Goal: Task Accomplishment & Management: Complete application form

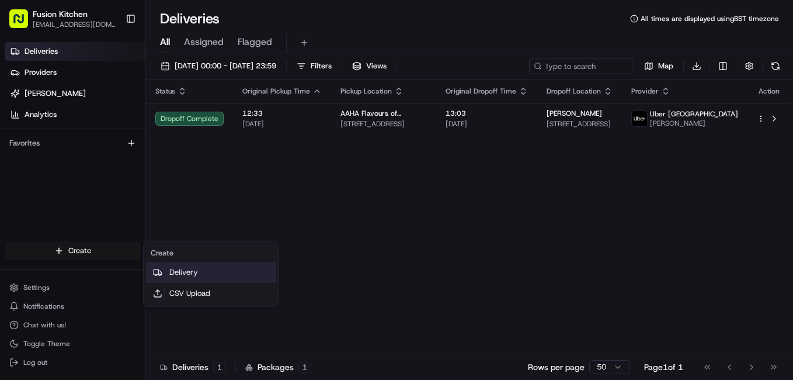
click at [181, 275] on link "Delivery" at bounding box center [211, 272] width 130 height 21
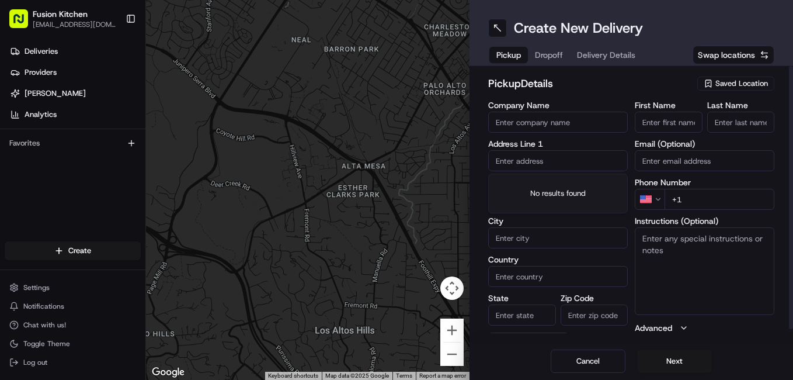
click at [533, 152] on input "text" at bounding box center [558, 160] width 140 height 21
click at [519, 165] on input "text" at bounding box center [558, 160] width 140 height 21
paste input "[STREET_ADDRESS]."
click at [549, 185] on div "[STREET_ADDRESS]" at bounding box center [558, 185] width 134 height 18
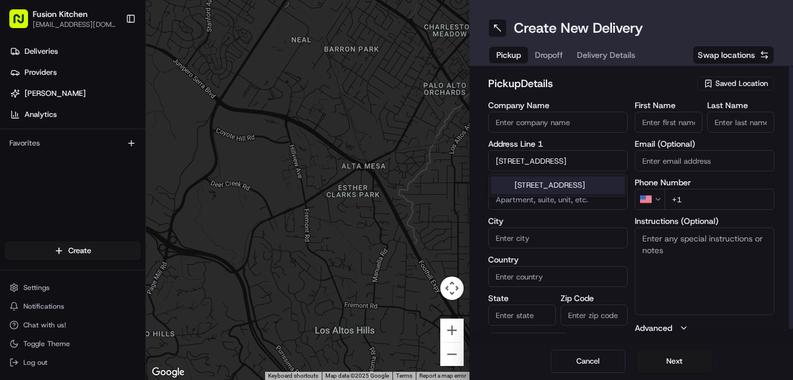
type input "[STREET_ADDRESS]"
type input "[GEOGRAPHIC_DATA]"
type input "WV1 4EP"
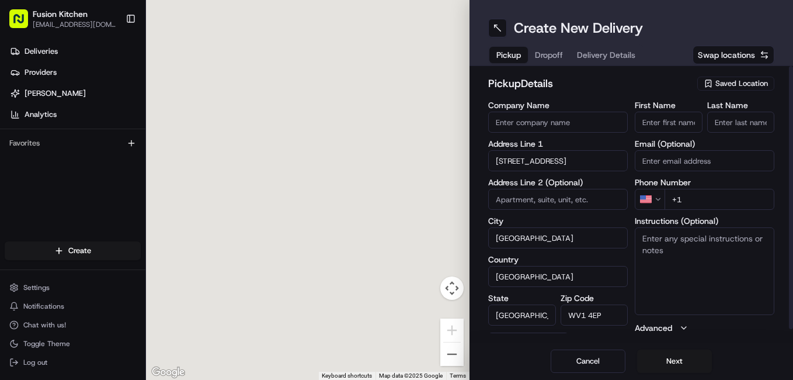
type input "[STREET_ADDRESS]"
click at [710, 283] on textarea "Instructions (Optional)" at bounding box center [705, 271] width 140 height 88
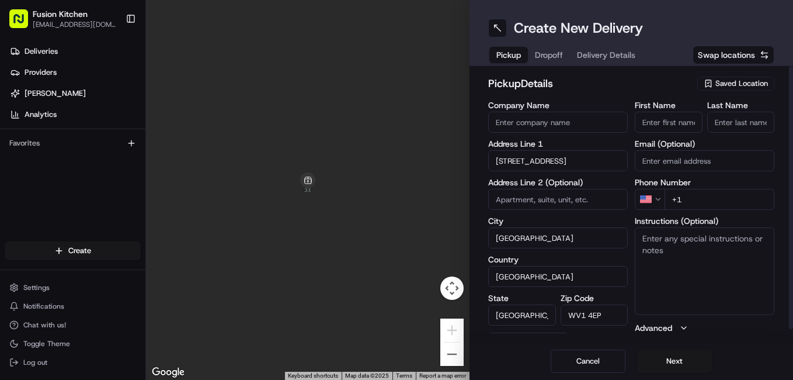
paste textarea "[STREET_ADDRESS]."
click at [749, 252] on textarea "[STREET_ADDRESS]." at bounding box center [705, 271] width 140 height 88
paste textarea "1902423222"
type textarea "[STREET_ADDRESS]. 1902423222"
click at [660, 202] on html "Fusion Kitchen [EMAIL_ADDRESS][DOMAIN_NAME] Toggle Sidebar Deliveries Providers…" at bounding box center [396, 190] width 793 height 380
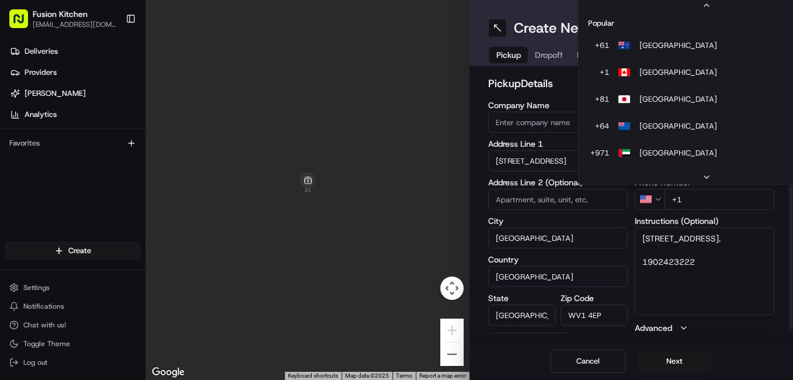
scroll to position [50, 0]
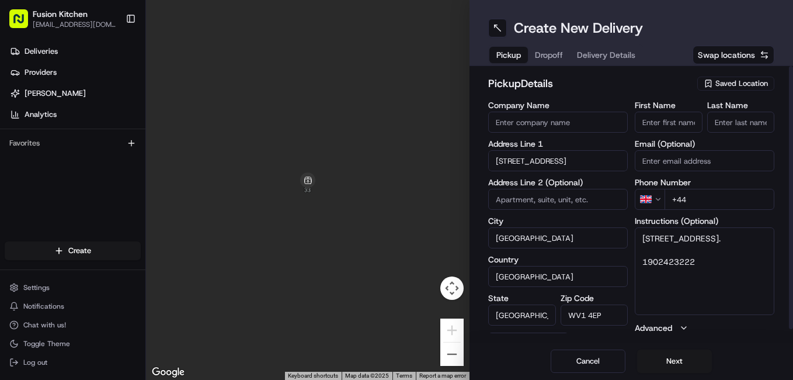
click at [707, 201] on input "+44" at bounding box center [720, 199] width 110 height 21
paste input "1902 423222"
type input "[PHONE_NUMBER]"
click at [672, 131] on input "First Name" at bounding box center [669, 122] width 68 height 21
paste input "[PERSON_NAME]."
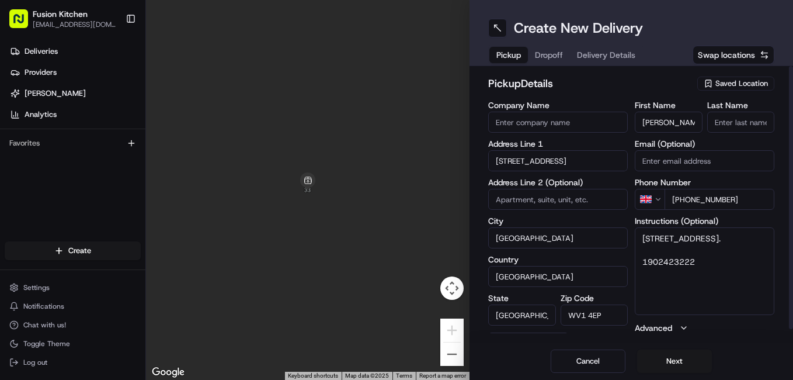
scroll to position [0, 13]
drag, startPoint x: 675, startPoint y: 119, endPoint x: 700, endPoint y: 126, distance: 26.8
click at [700, 126] on input "[PERSON_NAME]." at bounding box center [669, 122] width 68 height 21
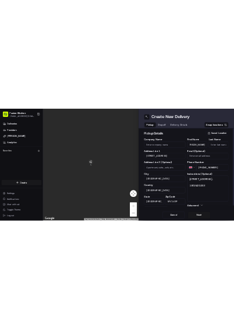
scroll to position [0, 0]
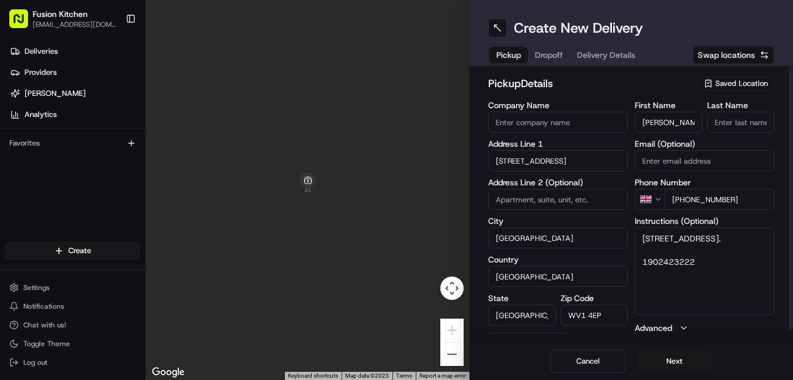
type input "[PERSON_NAME]"
click at [734, 126] on input "Last Name" at bounding box center [741, 122] width 68 height 21
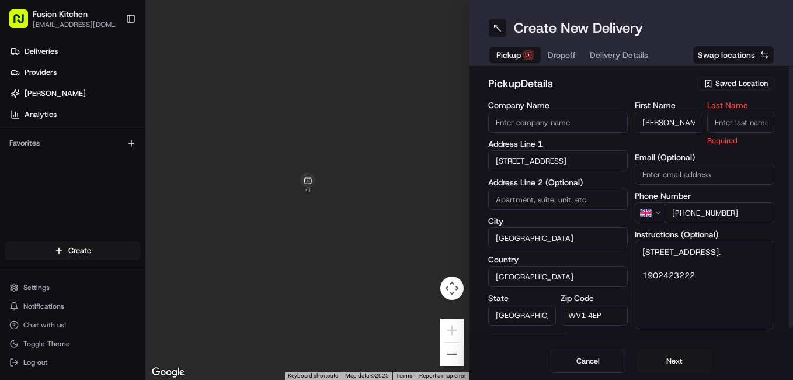
click at [738, 123] on input "Last Name" at bounding box center [741, 122] width 68 height 21
paste input "Sadiq."
type input "Sadiq"
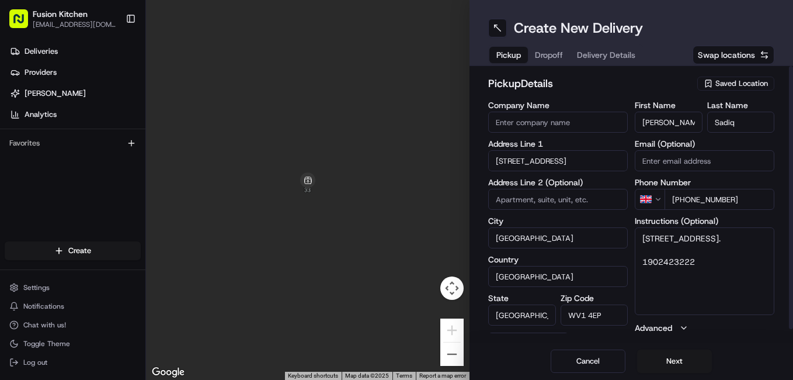
click at [585, 112] on input "Company Name" at bounding box center [558, 122] width 140 height 21
paste input "Chennai Dosa [GEOGRAPHIC_DATA]"
type input "Chennai Dosa [GEOGRAPHIC_DATA]"
drag, startPoint x: 603, startPoint y: 82, endPoint x: 665, endPoint y: 89, distance: 62.3
click at [603, 82] on h2 "pickup Details" at bounding box center [589, 83] width 202 height 16
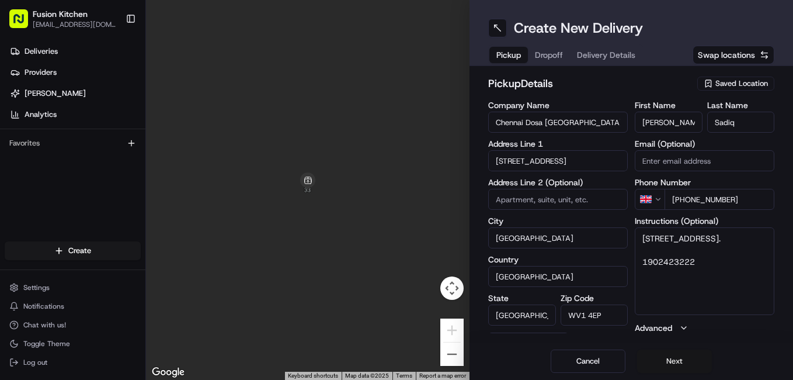
click at [661, 358] on button "Next" at bounding box center [674, 360] width 75 height 23
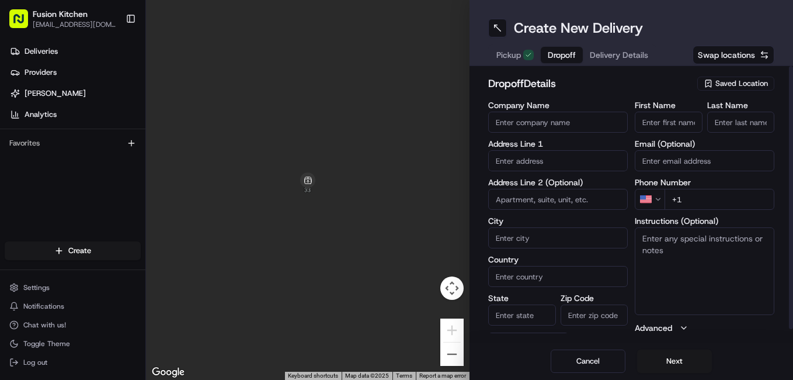
click at [554, 152] on input "text" at bounding box center [558, 160] width 140 height 21
paste input "[STREET_ADDRESS]"
click at [569, 189] on div "[STREET_ADDRESS]" at bounding box center [558, 185] width 134 height 18
type input "[STREET_ADDRESS]"
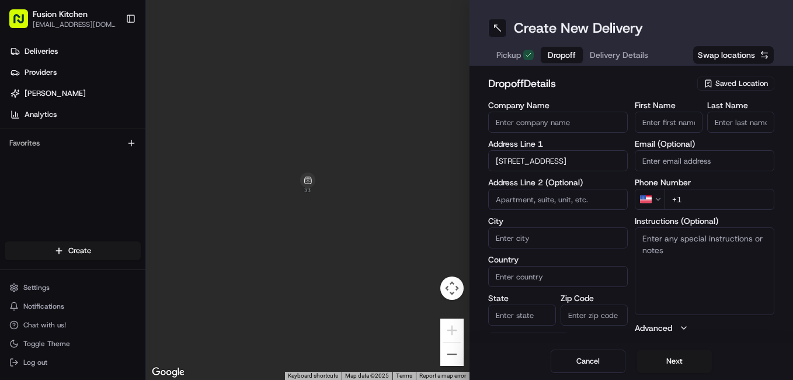
type input "[GEOGRAPHIC_DATA]"
type input "WV1 2DH"
type input "[STREET_ADDRESS]"
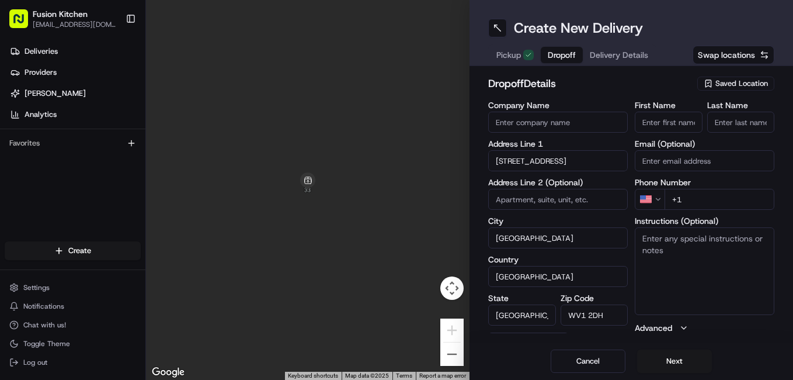
scroll to position [0, 0]
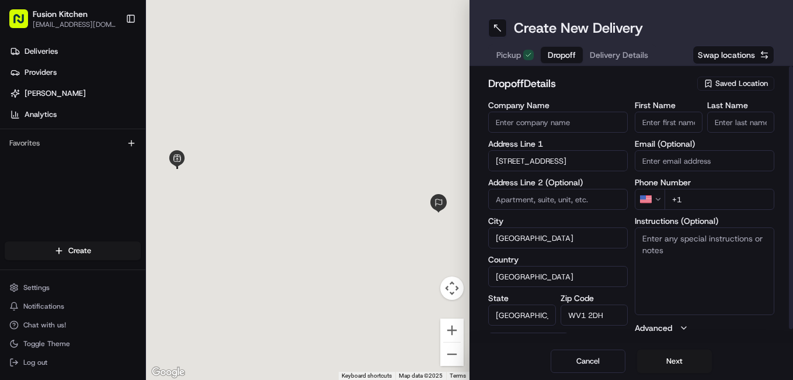
click at [711, 256] on textarea "Instructions (Optional)" at bounding box center [705, 271] width 140 height 88
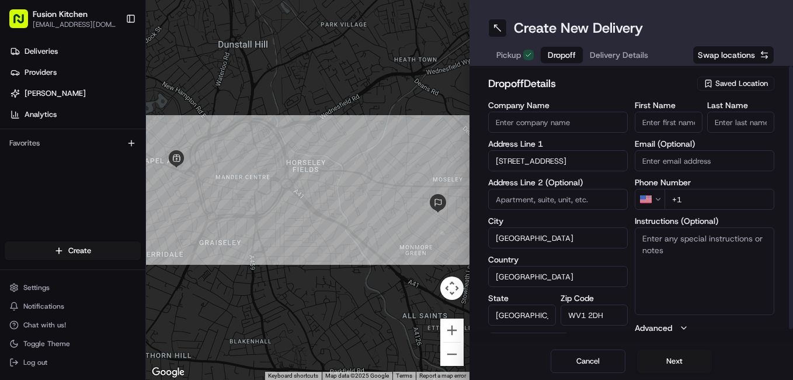
paste textarea "[STREET_ADDRESS]"
type textarea "[STREET_ADDRESS]"
click at [574, 118] on input "Company Name" at bounding box center [558, 122] width 140 height 21
paste input "[PERSON_NAME]"
type input "[PERSON_NAME]"
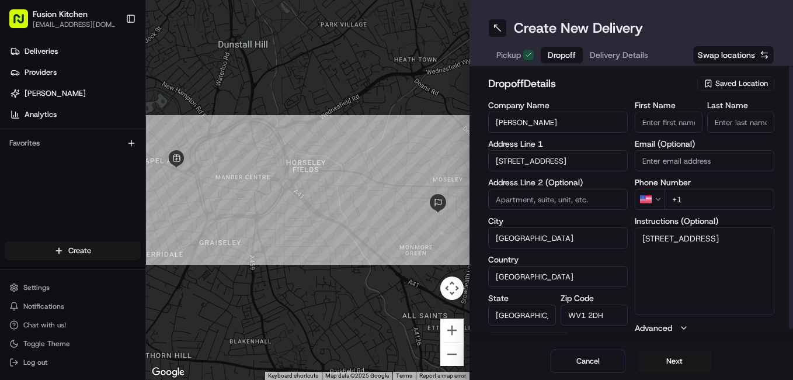
click at [671, 123] on input "First Name" at bounding box center [669, 122] width 68 height 21
paste input "[PERSON_NAME]"
click at [676, 124] on input "[PERSON_NAME]" at bounding box center [669, 122] width 68 height 21
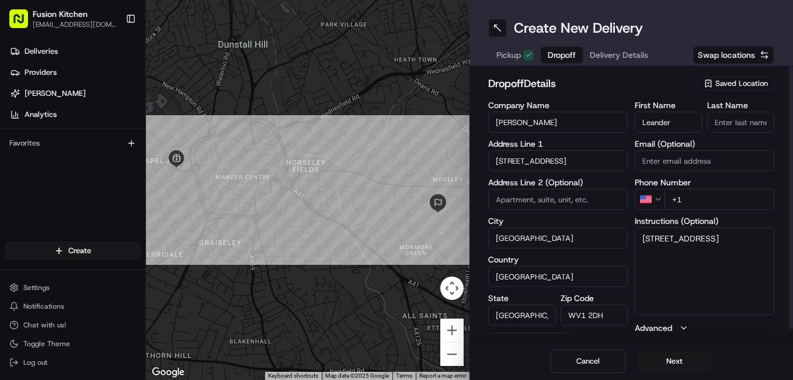
scroll to position [0, 0]
type input "Leander"
click at [721, 120] on input "Last Name" at bounding box center [741, 122] width 68 height 21
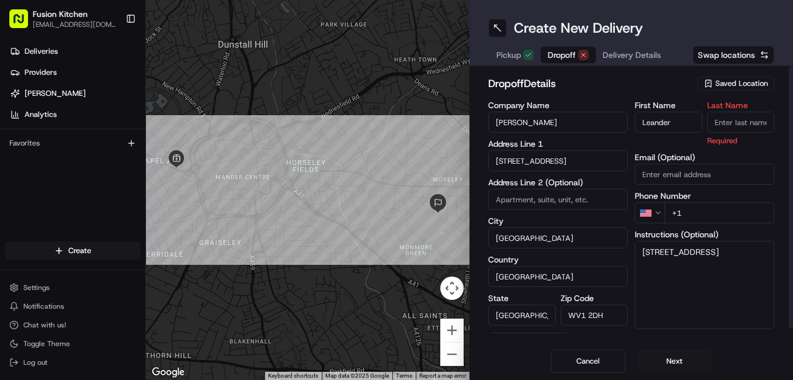
paste input "Noronha"
type input "Noronha"
click at [655, 210] on html "Fusion Kitchen [EMAIL_ADDRESS][DOMAIN_NAME] Toggle Sidebar Deliveries Providers…" at bounding box center [396, 190] width 793 height 380
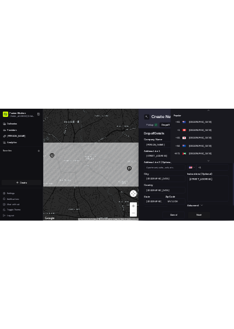
scroll to position [50, 0]
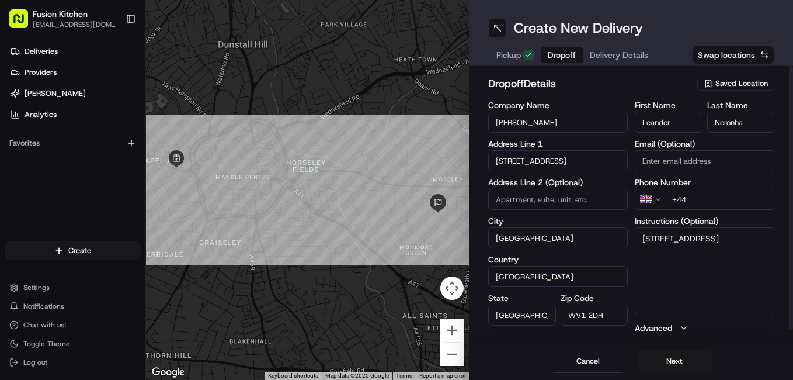
click at [723, 204] on input "+44" at bounding box center [720, 199] width 110 height 21
paste input "7449 639539"
type input "[PHONE_NUMBER]"
click at [758, 249] on textarea "[STREET_ADDRESS]" at bounding box center [705, 271] width 140 height 88
paste textarea "7449639539"
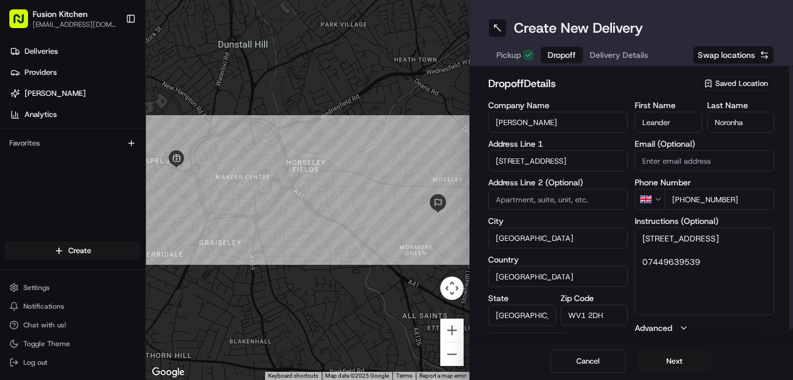
type textarea "[STREET_ADDRESS] 07449639539"
click at [623, 217] on label "City" at bounding box center [558, 221] width 140 height 8
click at [623, 227] on input "[GEOGRAPHIC_DATA]" at bounding box center [558, 237] width 140 height 21
click at [739, 276] on textarea "[STREET_ADDRESS] 07449639539" at bounding box center [705, 271] width 140 height 88
click at [677, 362] on button "Next" at bounding box center [674, 360] width 75 height 23
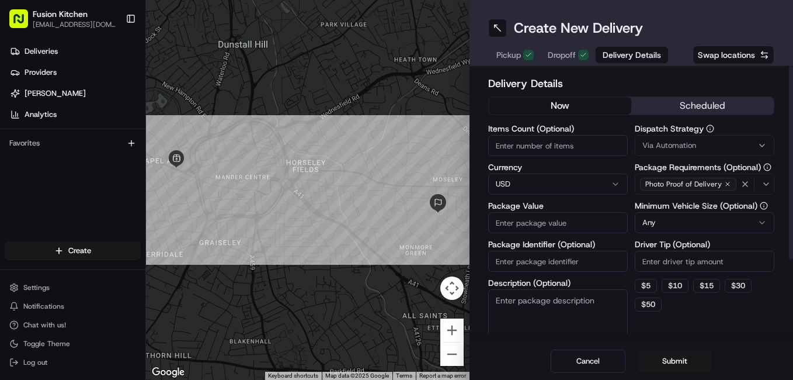
click at [538, 177] on html "Fusion Kitchen [EMAIL_ADDRESS][DOMAIN_NAME] Toggle Sidebar Deliveries Providers…" at bounding box center [396, 190] width 793 height 380
click at [540, 228] on input "Package Value" at bounding box center [558, 222] width 140 height 21
paste input "18.78"
type input "18.78"
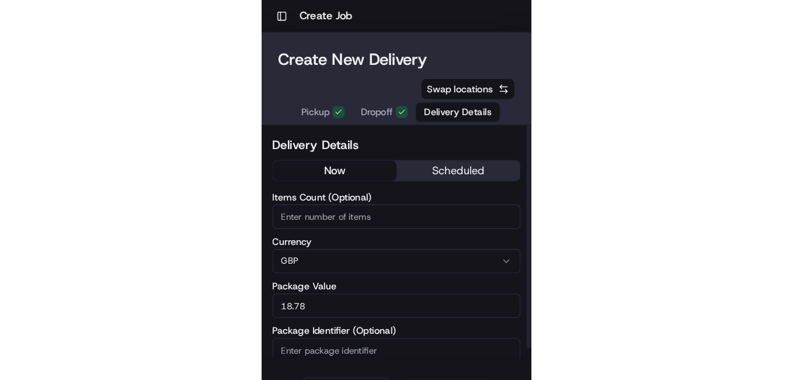
scroll to position [0, 0]
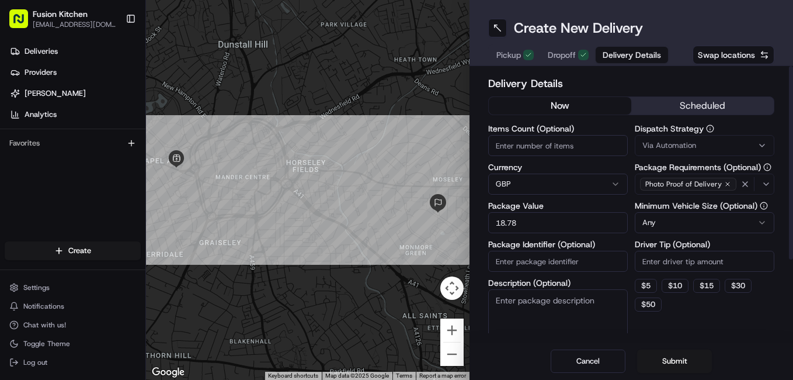
click at [477, 237] on div "Delivery Details now scheduled Items Count (Optional) Currency GBP Package Valu…" at bounding box center [632, 204] width 324 height 276
click at [675, 359] on button "Submit" at bounding box center [674, 360] width 75 height 23
